Goal: Find specific page/section

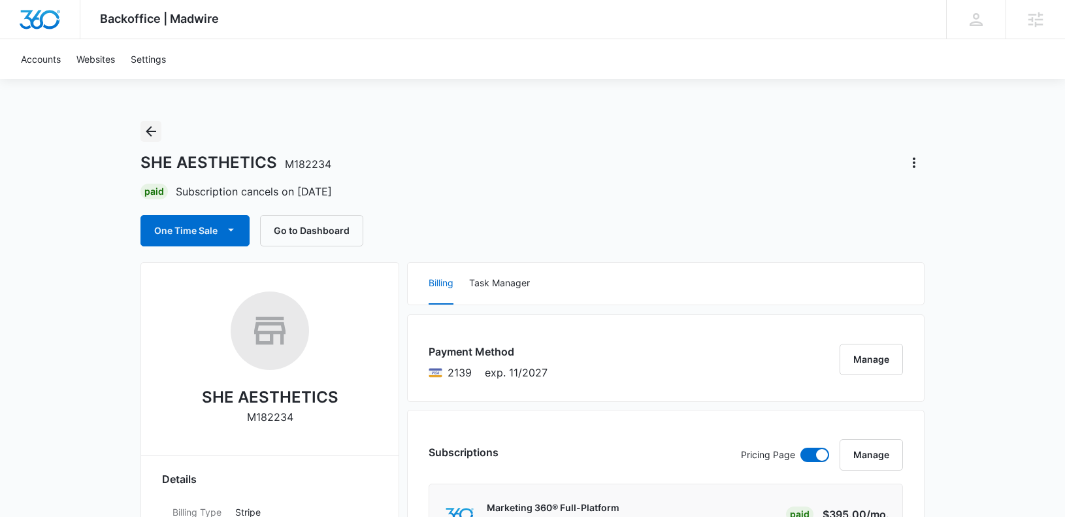
click at [156, 132] on icon "Back" at bounding box center [151, 131] width 16 height 16
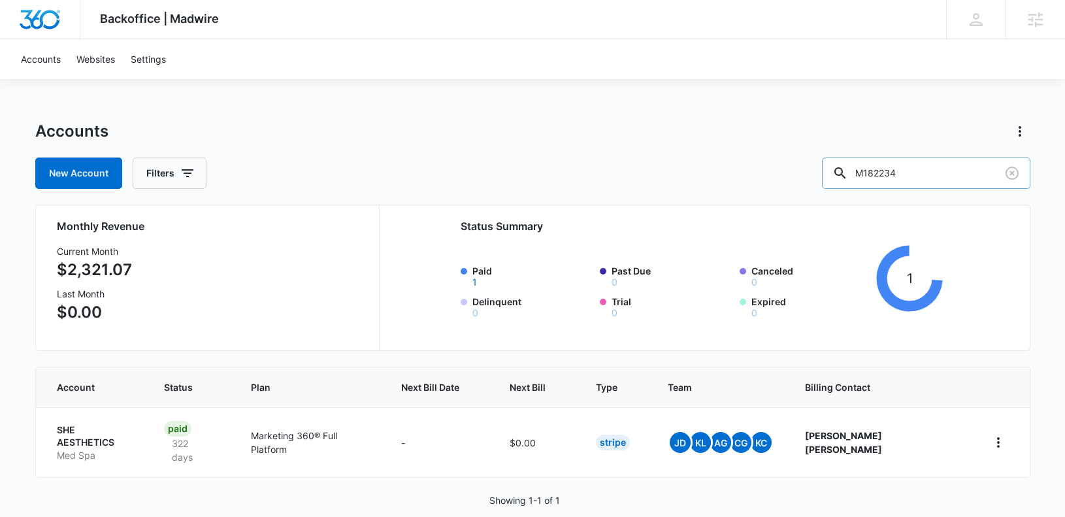
click at [941, 178] on input "M182234" at bounding box center [926, 172] width 208 height 31
paste input "39068"
type input "M39068"
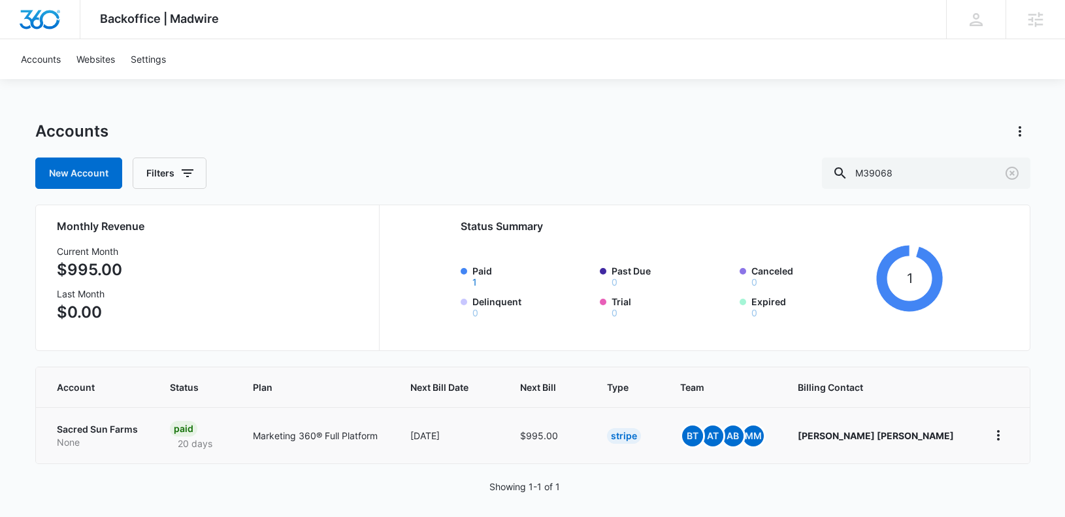
click at [108, 426] on p "Sacred Sun Farms" at bounding box center [98, 429] width 82 height 13
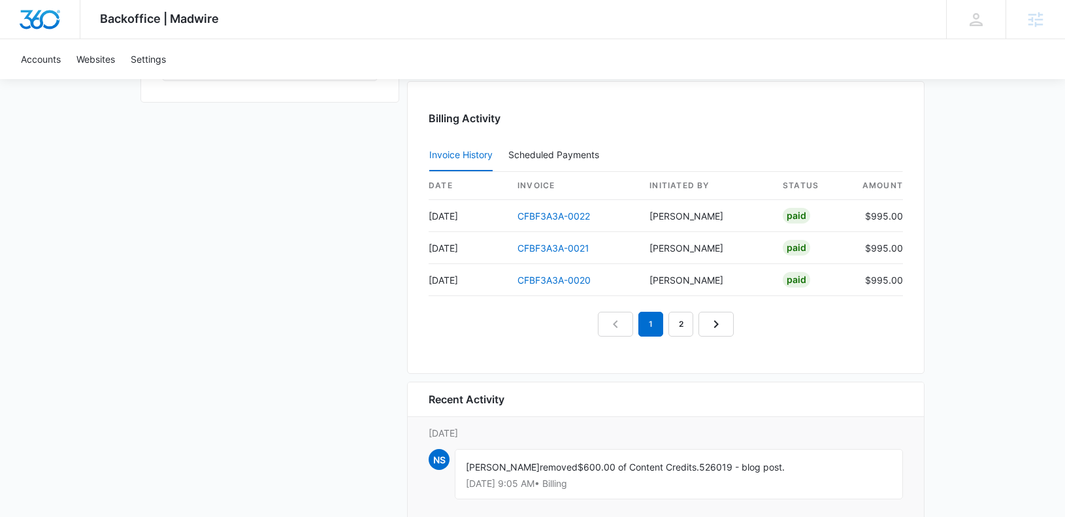
scroll to position [1221, 0]
